Goal: Information Seeking & Learning: Check status

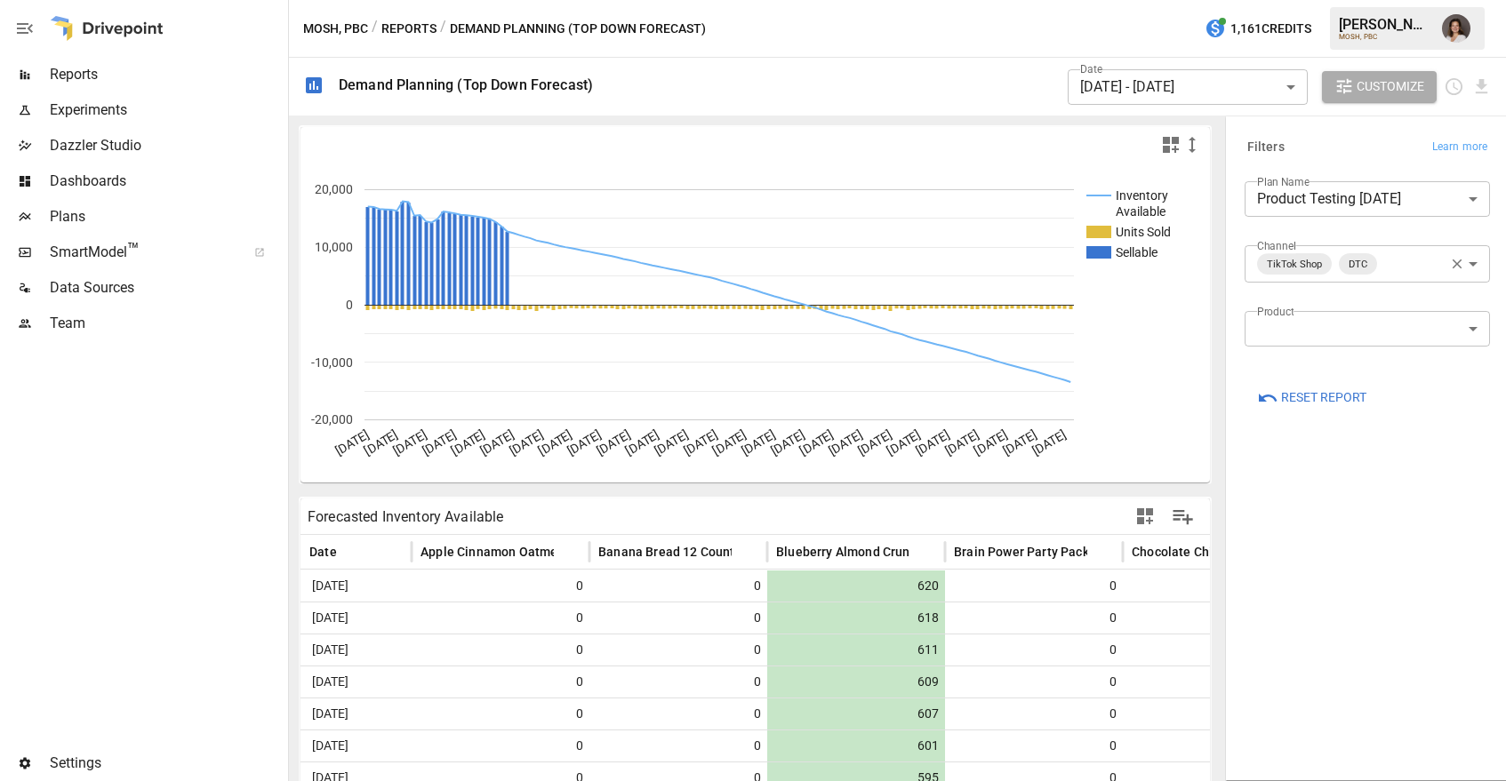
click at [178, 499] on div at bounding box center [142, 543] width 284 height 405
click at [1371, 0] on body "Reports Experiments Dazzler Studio Dashboards Plans SmartModel ™ Data Sources T…" at bounding box center [753, 0] width 1506 height 0
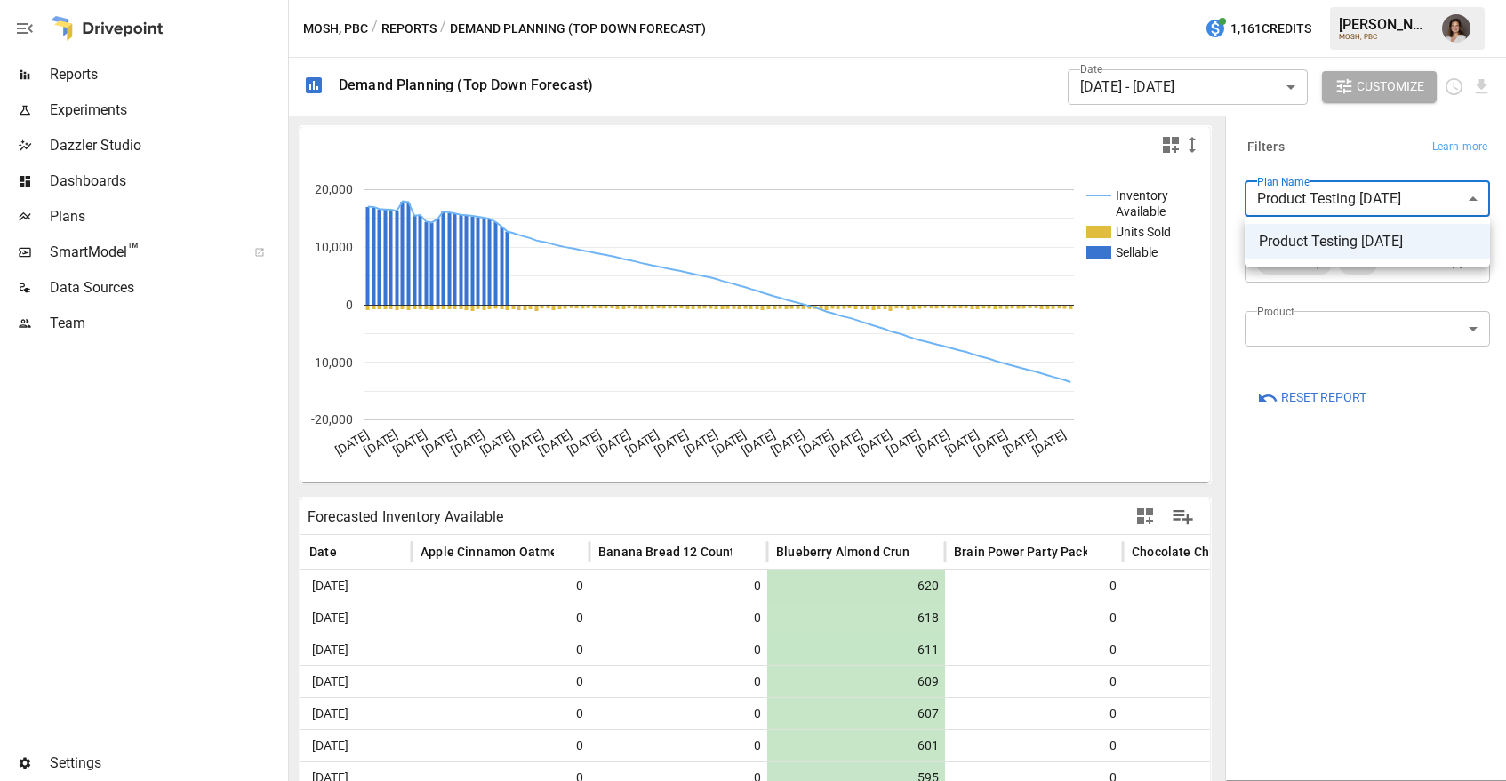
click at [1309, 156] on div at bounding box center [753, 390] width 1506 height 781
click at [1378, 0] on body "Reports Experiments Dazzler Studio Dashboards Plans SmartModel ™ Data Sources T…" at bounding box center [753, 0] width 1506 height 0
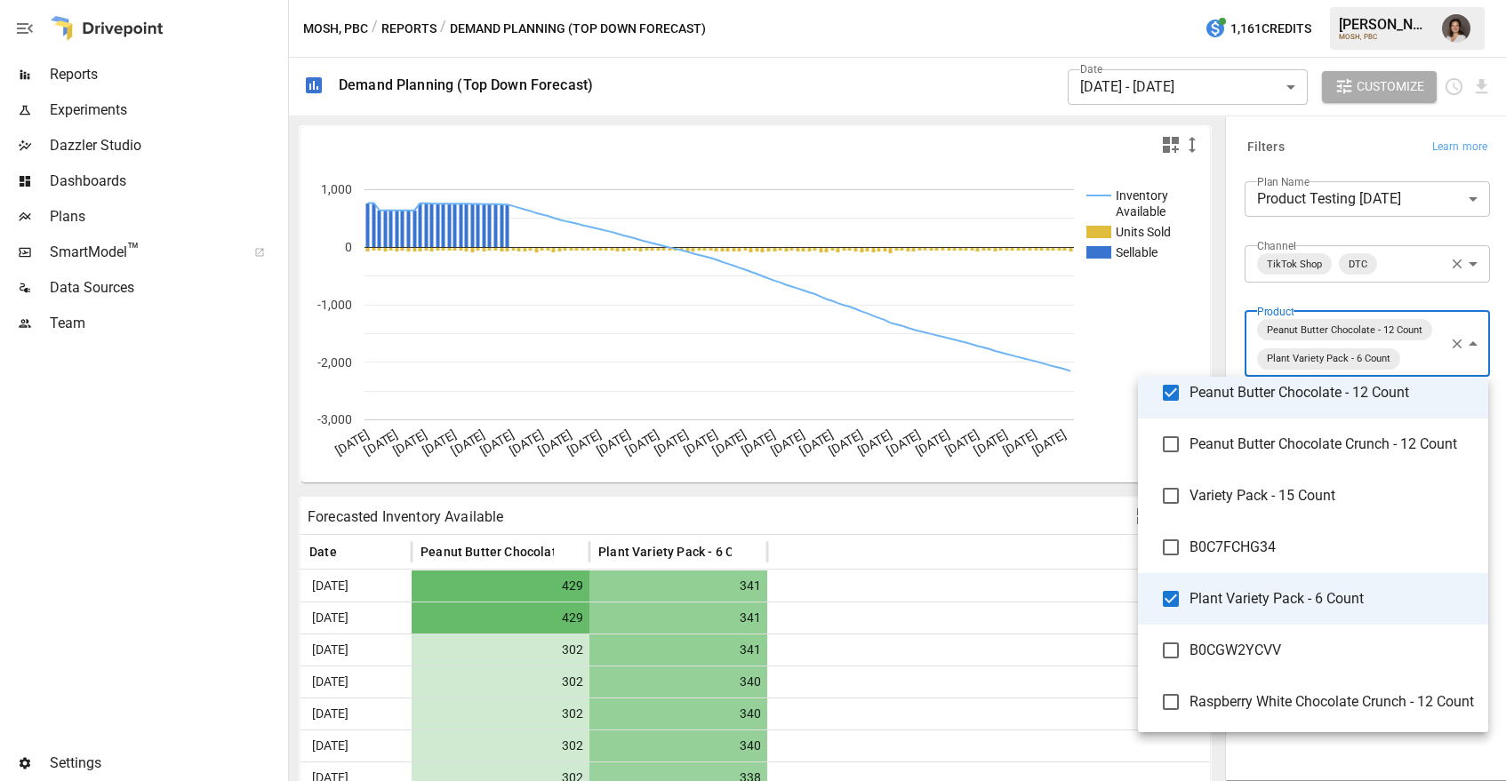
scroll to position [68, 0]
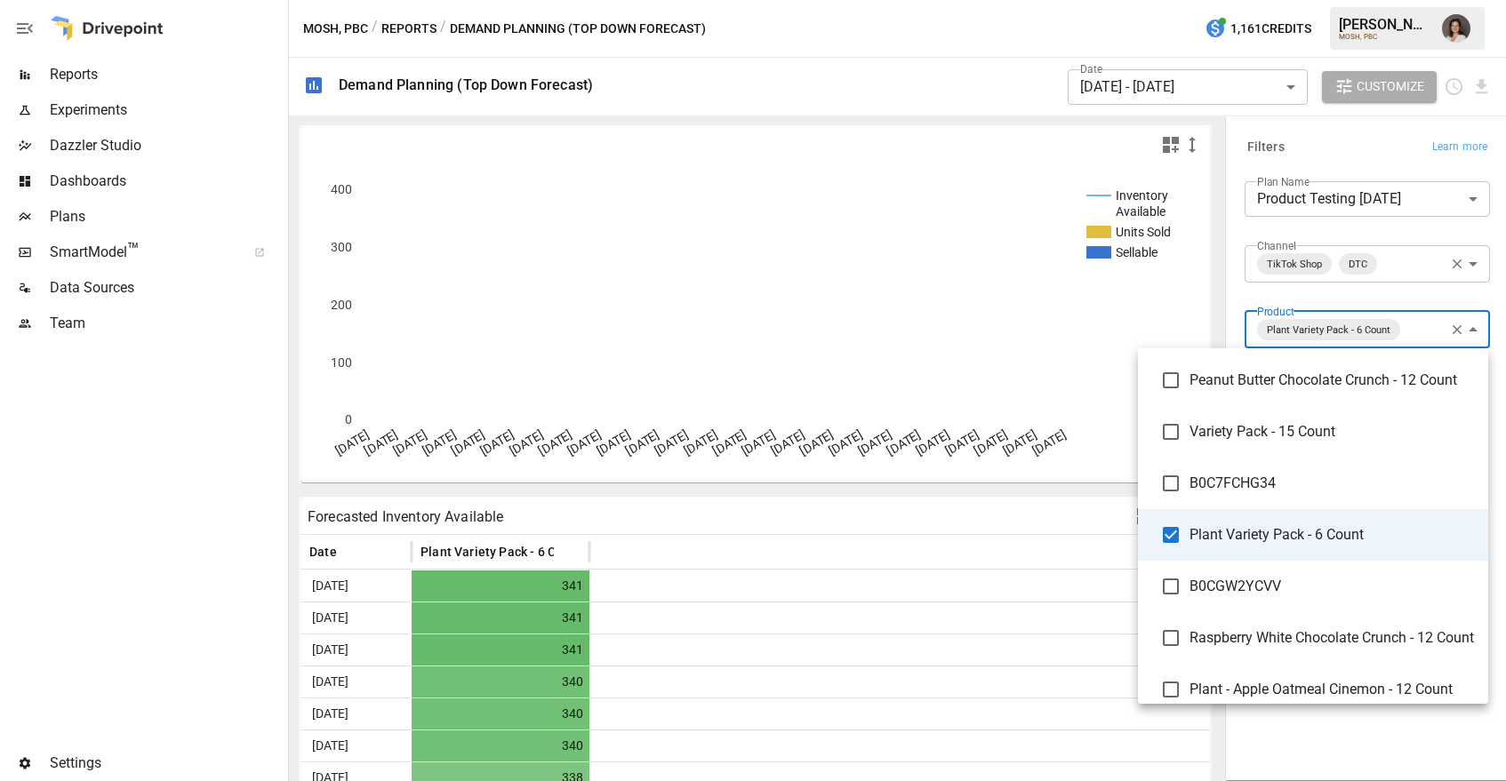
scroll to position [136, 0]
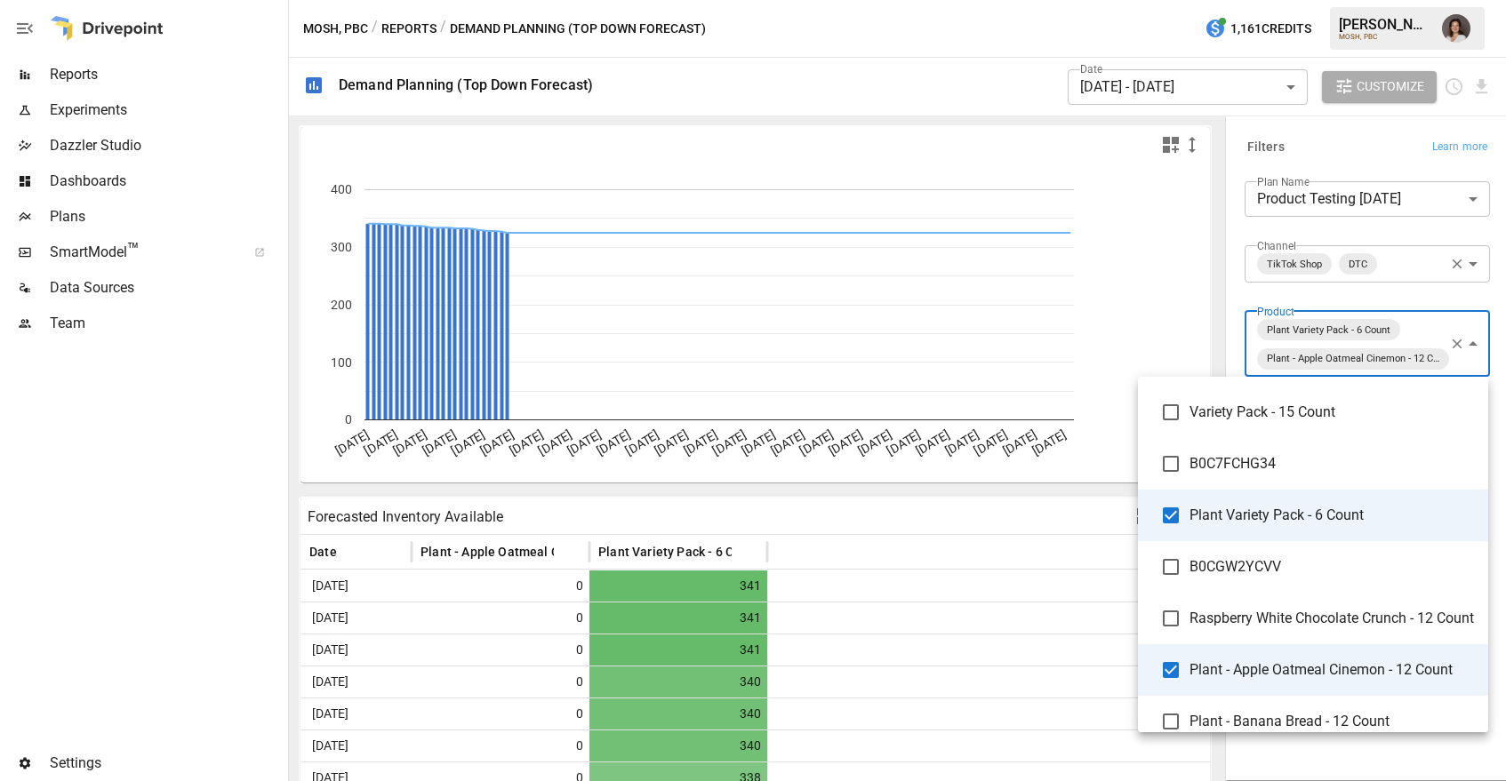
type input "**********"
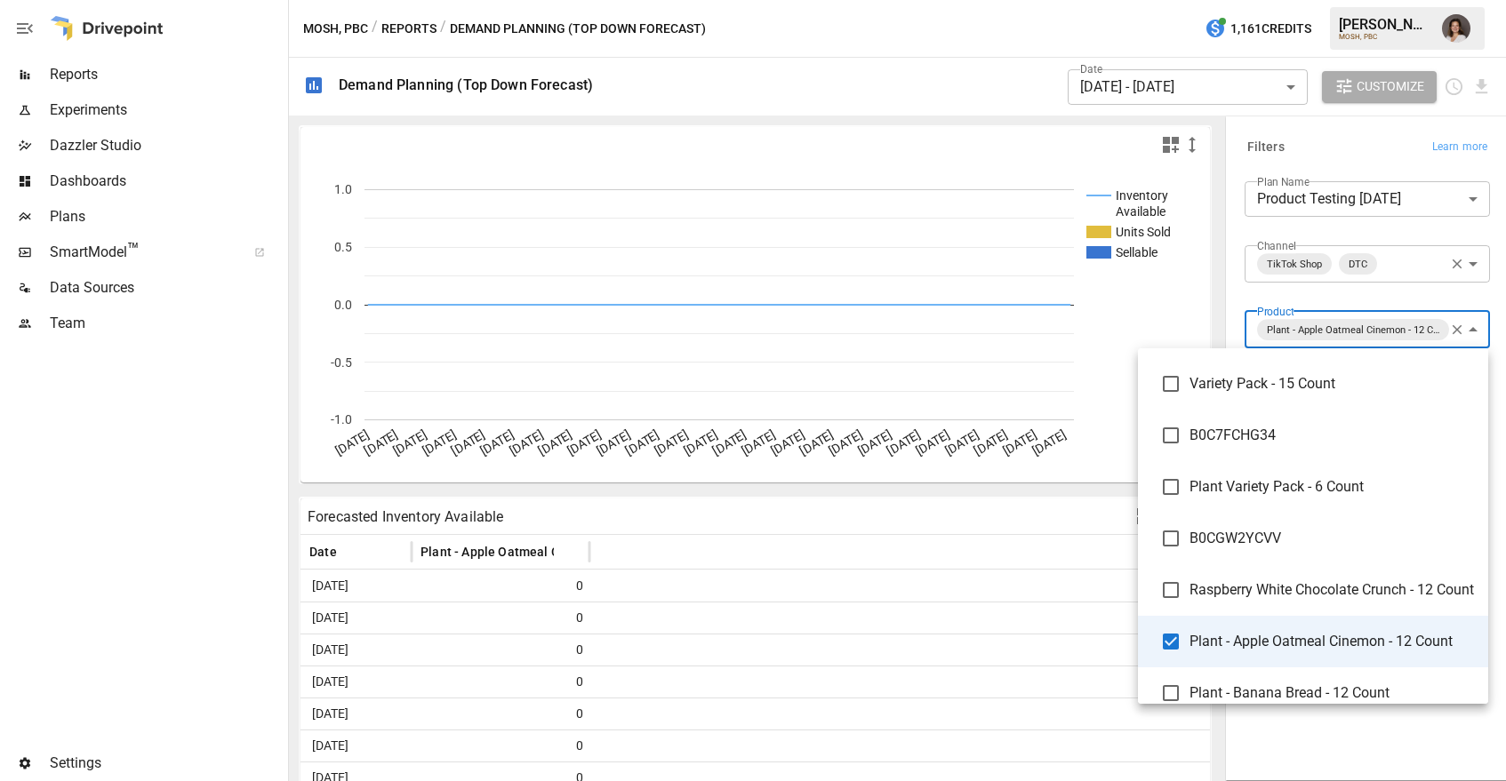
click at [1344, 157] on div at bounding box center [753, 390] width 1506 height 781
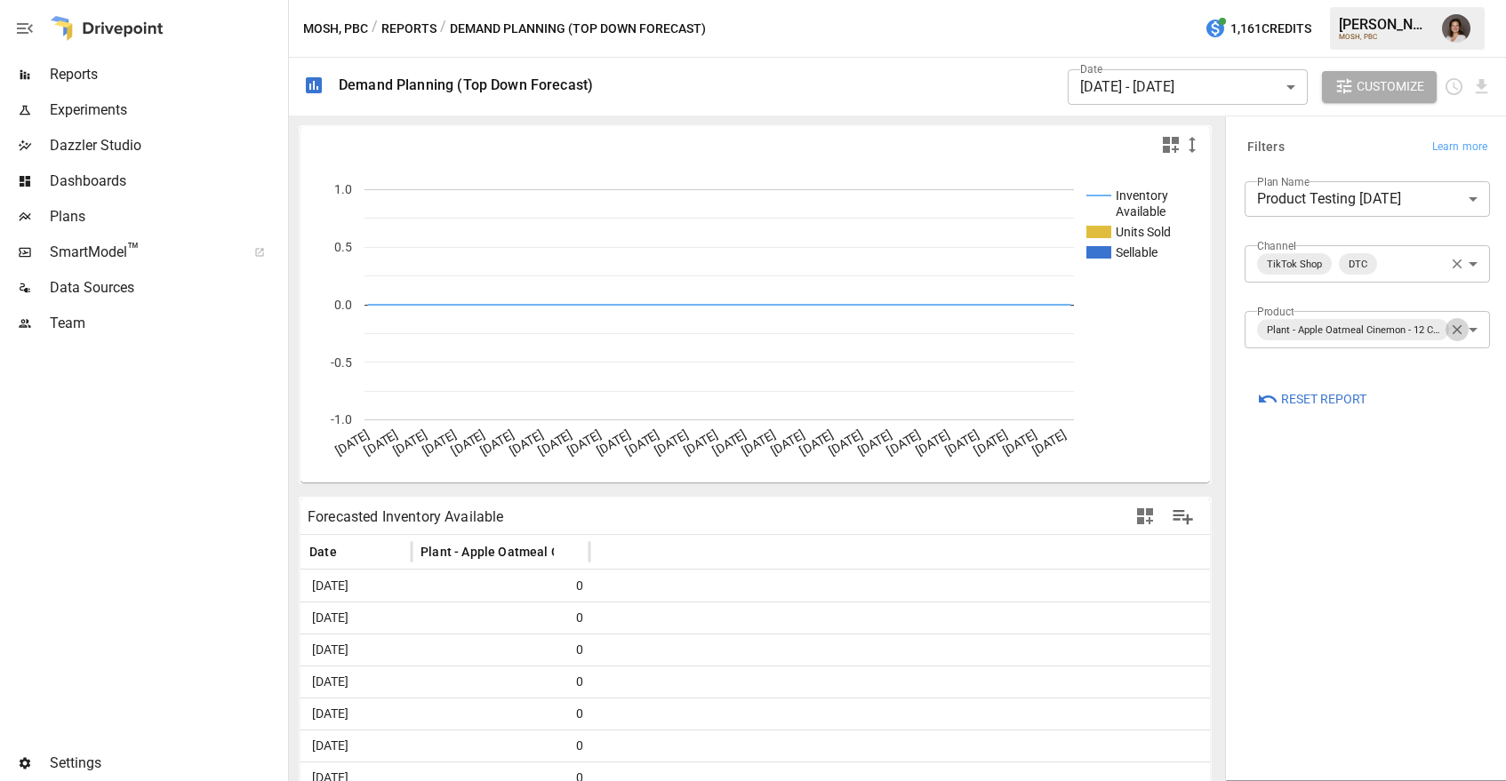
click at [1455, 326] on icon "button" at bounding box center [1457, 330] width 16 height 16
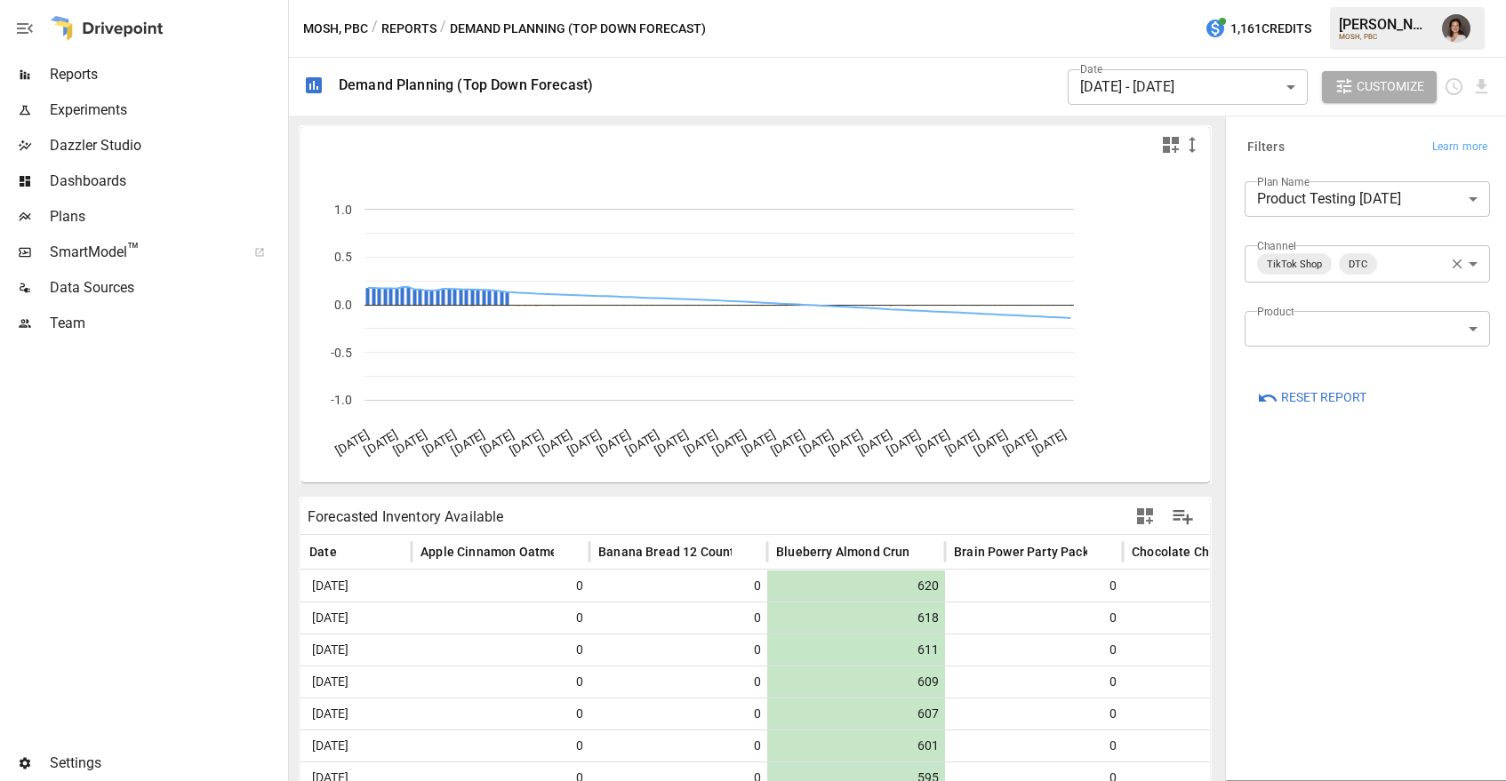
click at [1390, 0] on body "Reports Experiments Dazzler Studio Dashboards Plans SmartModel ™ Data Sources T…" at bounding box center [753, 0] width 1506 height 0
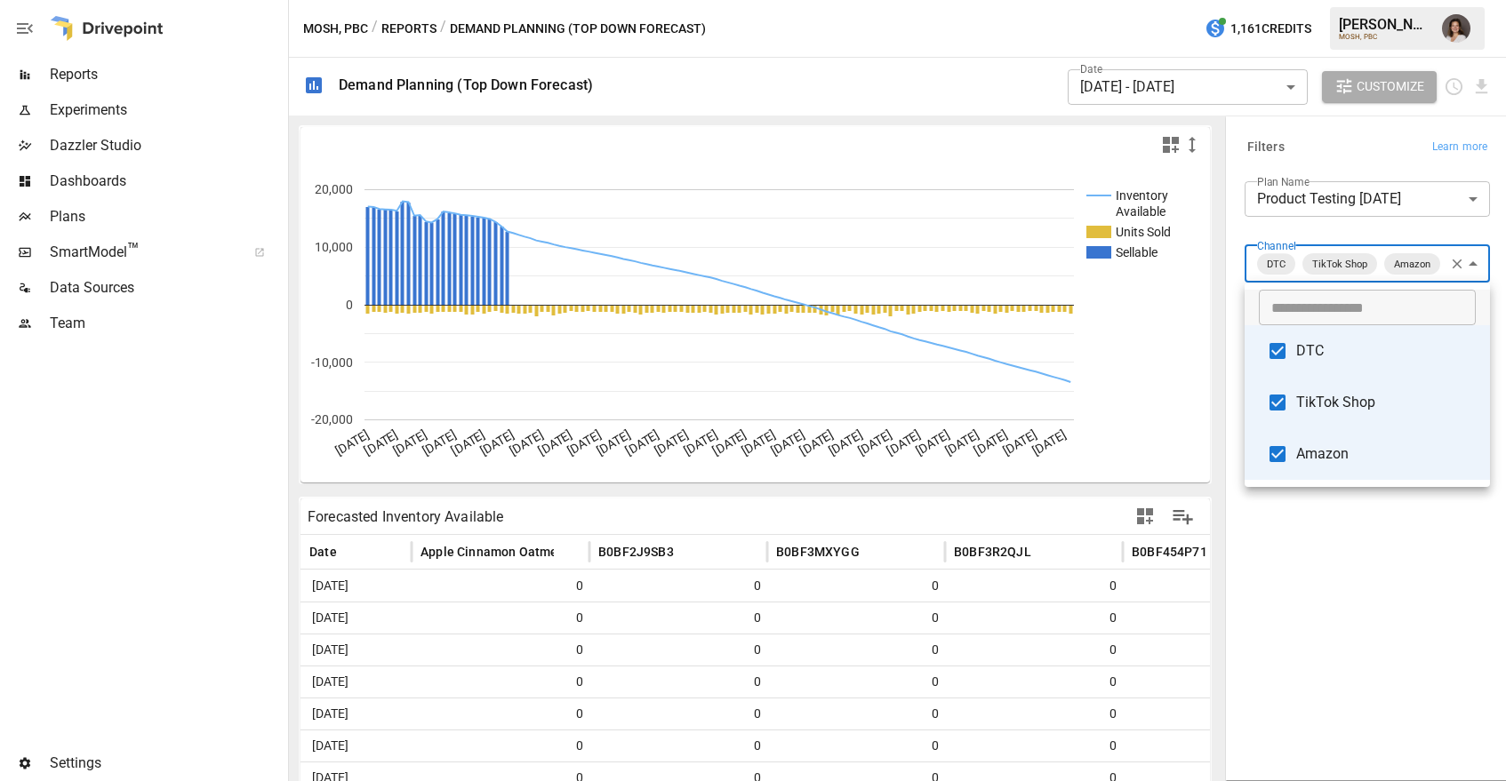
type input "**********"
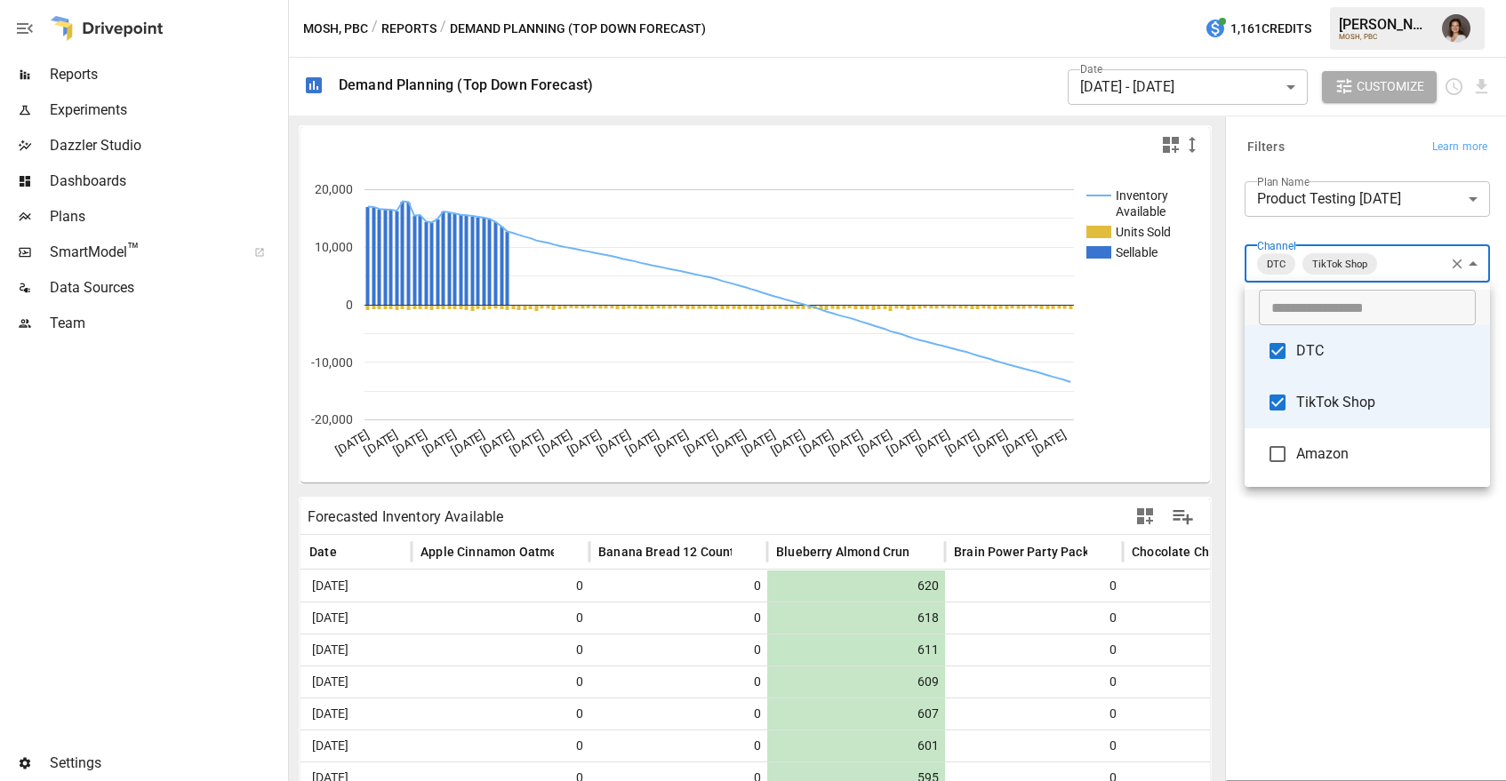
click at [1371, 574] on div at bounding box center [753, 390] width 1506 height 781
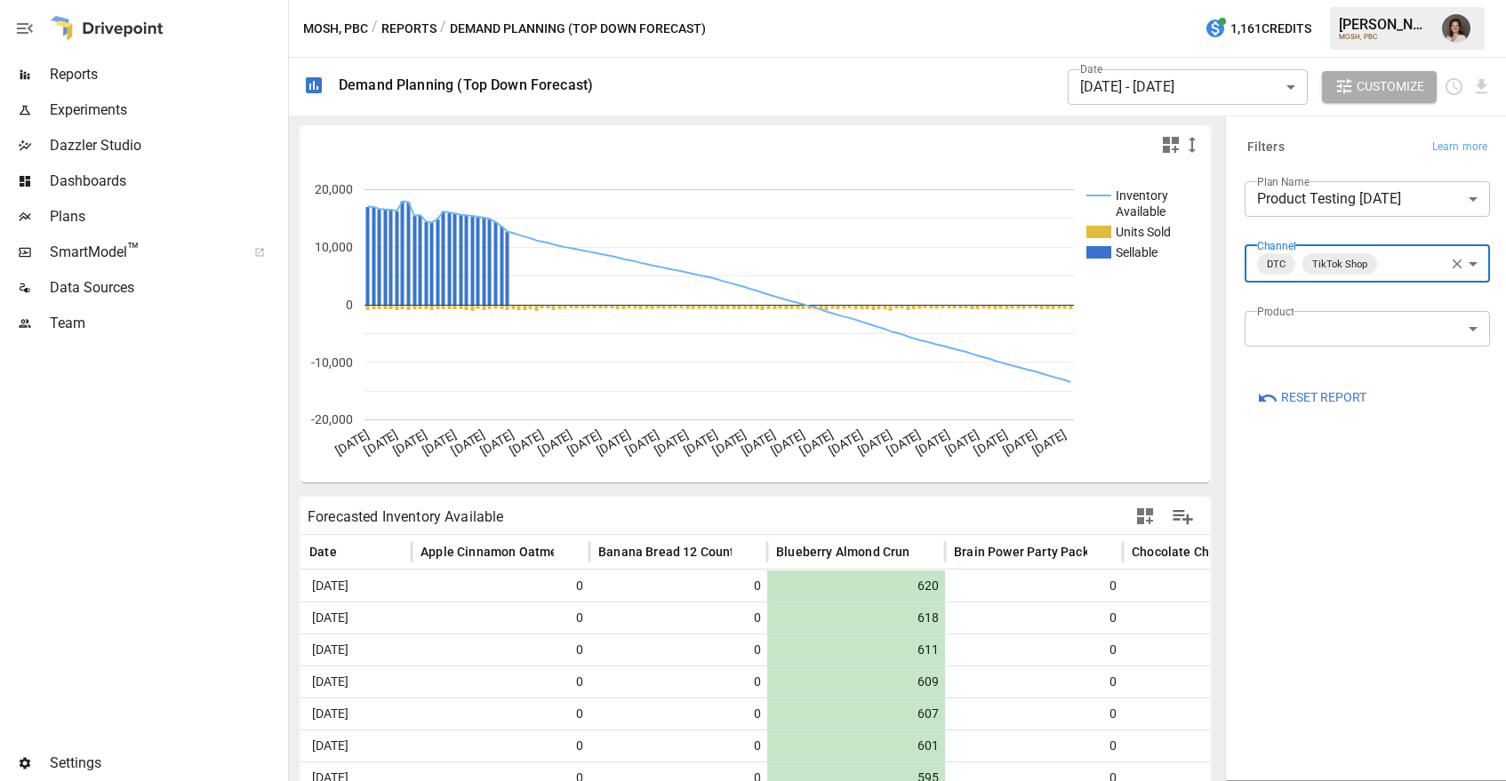
click at [1379, 0] on body "Reports Experiments Dazzler Studio Dashboards Plans SmartModel ™ Data Sources T…" at bounding box center [753, 0] width 1506 height 0
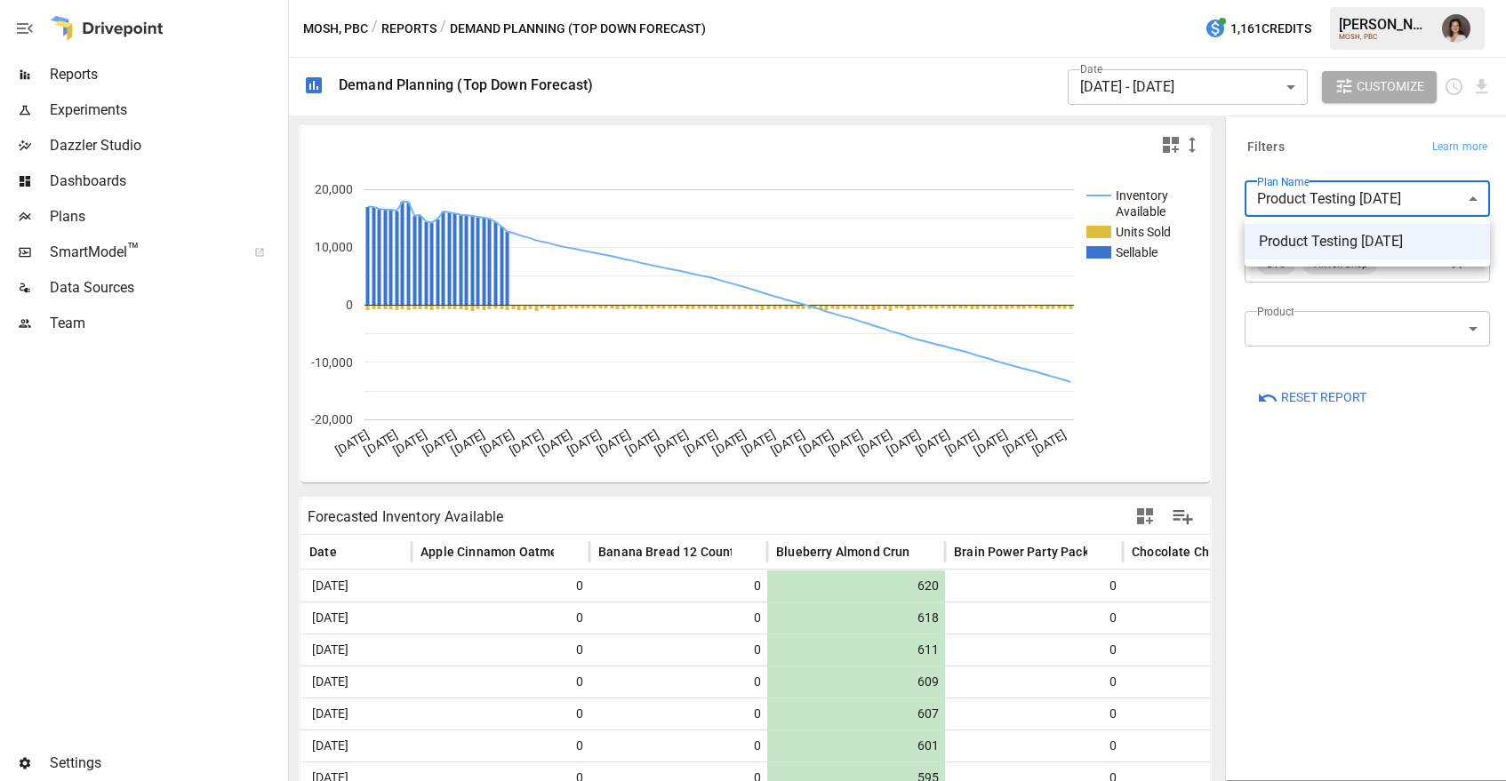
click at [1303, 291] on div at bounding box center [753, 390] width 1506 height 781
click at [1162, 0] on body "Reports Experiments Dazzler Studio Dashboards Plans SmartModel ™ Data Sources T…" at bounding box center [753, 0] width 1506 height 0
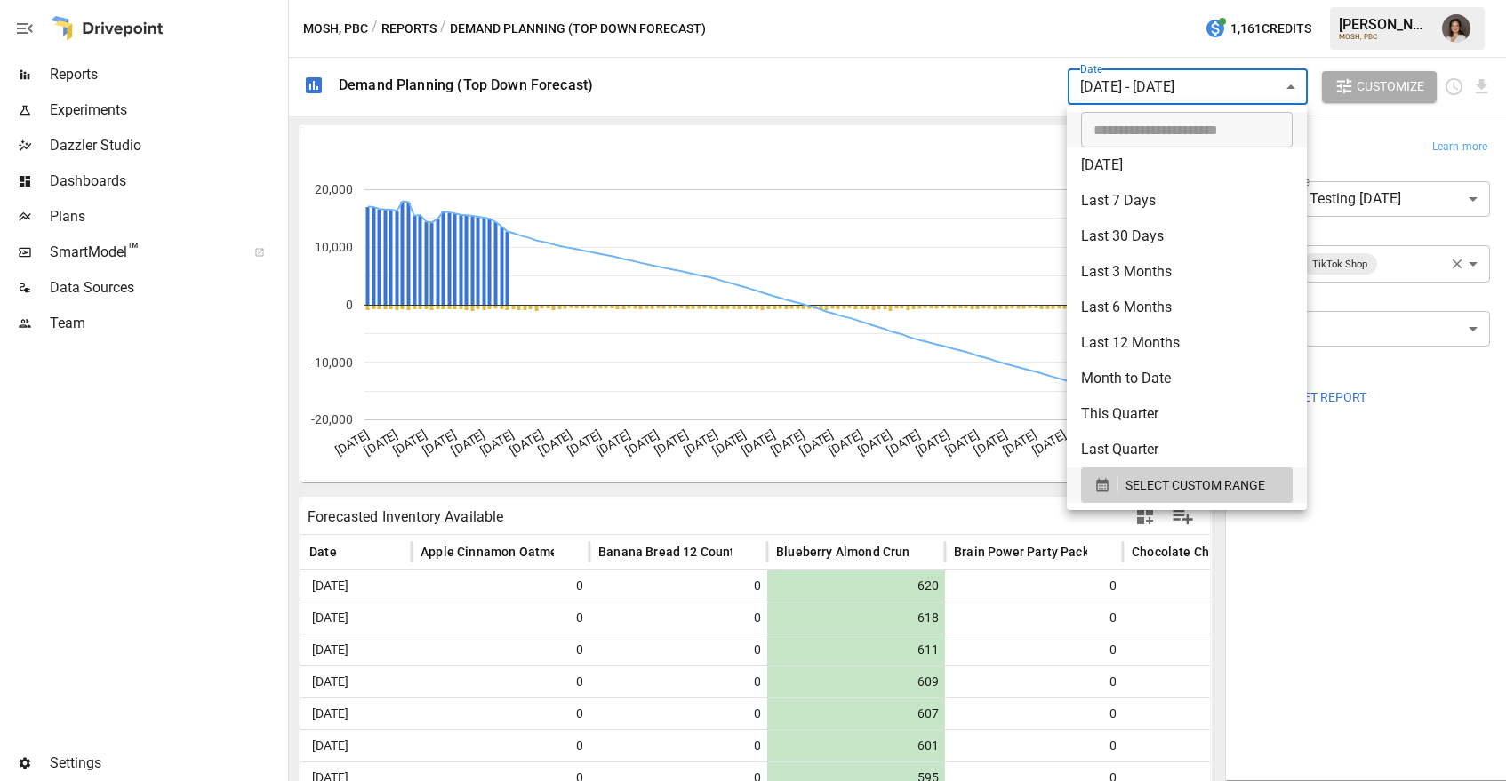
click at [887, 71] on div at bounding box center [753, 390] width 1506 height 781
